Goal: Information Seeking & Learning: Learn about a topic

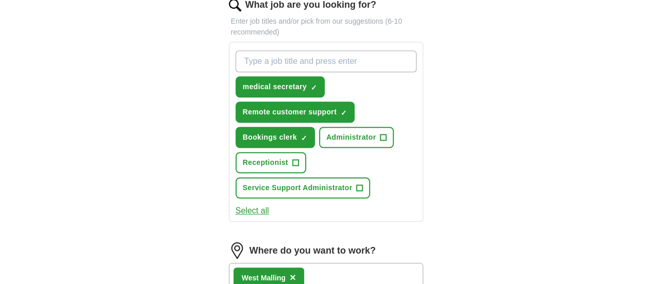
scroll to position [309, 0]
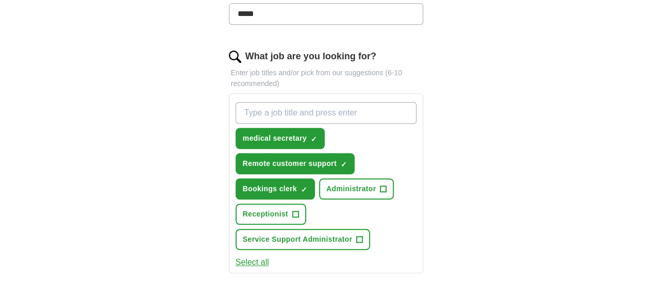
click at [320, 102] on input "What job are you looking for?" at bounding box center [326, 113] width 181 height 22
type input "remote"
click at [318, 102] on input "remote" at bounding box center [326, 113] width 181 height 22
type input "remote"
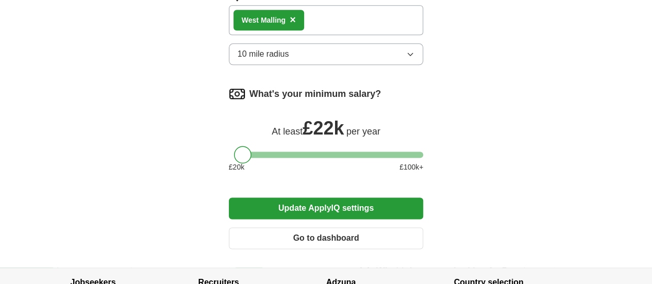
scroll to position [412, 0]
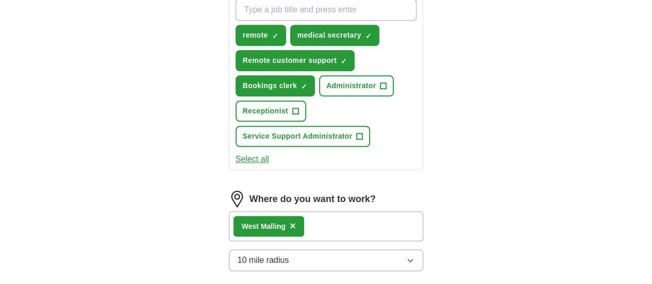
click at [392, 249] on button "10 mile radius" at bounding box center [326, 260] width 195 height 22
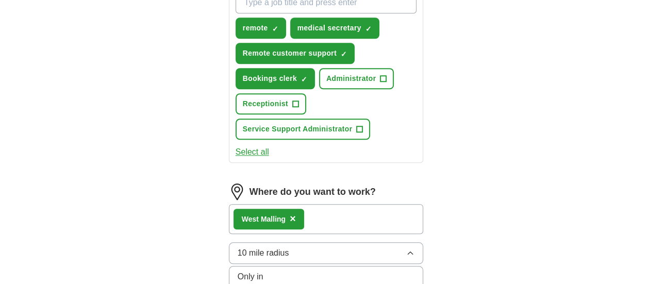
scroll to position [361, 0]
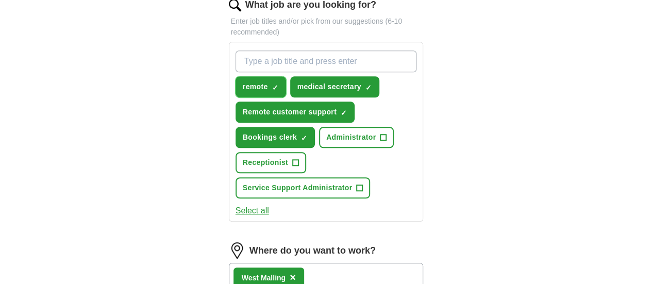
click at [272, 84] on span "✓ ×" at bounding box center [275, 87] width 6 height 6
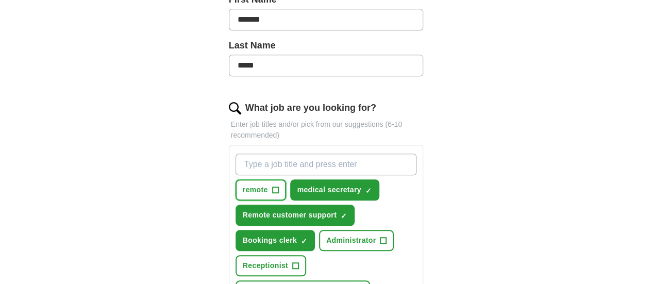
scroll to position [0, 0]
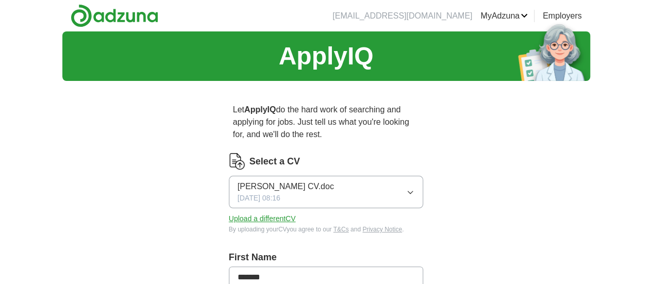
click at [0, 0] on link "Logout" at bounding box center [0, 0] width 0 height 0
